Goal: Check status

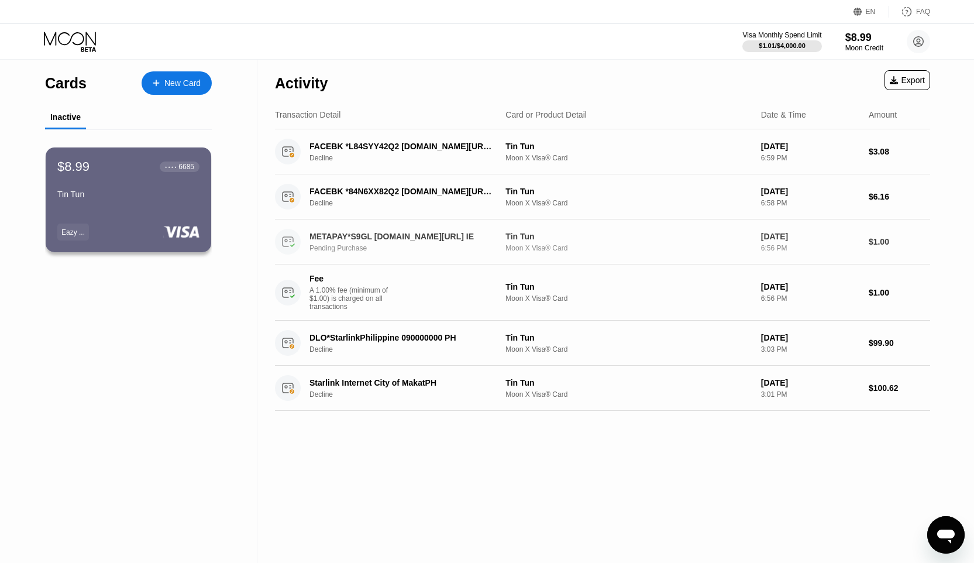
click at [660, 263] on div "METAPAY*S9GL [DOMAIN_NAME][URL] IE Pending Purchase Tin Tun Moon X Visa® Card […" at bounding box center [602, 241] width 655 height 45
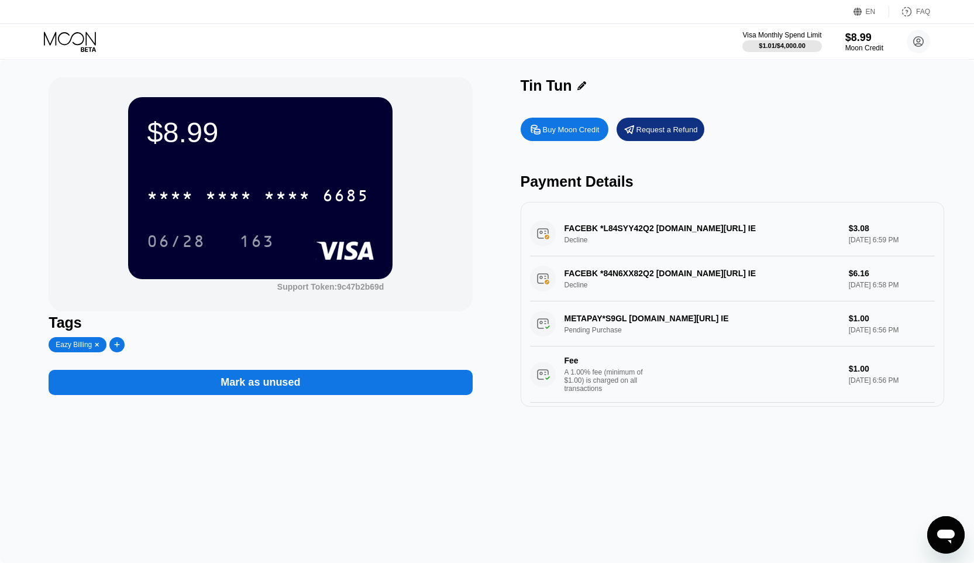
click at [791, 232] on div "FACEBK *L84SYY42Q2 [DOMAIN_NAME][URL] IE Decline $3.08 [DATE] 6:59 PM" at bounding box center [732, 233] width 405 height 45
click at [633, 244] on div "FACEBK *L84SYY42Q2 [DOMAIN_NAME][URL] IE Decline $3.08 [DATE] 6:59 PM" at bounding box center [732, 233] width 405 height 45
click at [595, 235] on div "FACEBK *L84SYY42Q2 [DOMAIN_NAME][URL] IE Decline $3.08 [DATE] 6:59 PM" at bounding box center [732, 233] width 405 height 45
click at [574, 235] on div "FACEBK *L84SYY42Q2 [DOMAIN_NAME][URL] IE Decline $3.08 [DATE] 6:59 PM" at bounding box center [732, 233] width 405 height 45
